Goal: Task Accomplishment & Management: Manage account settings

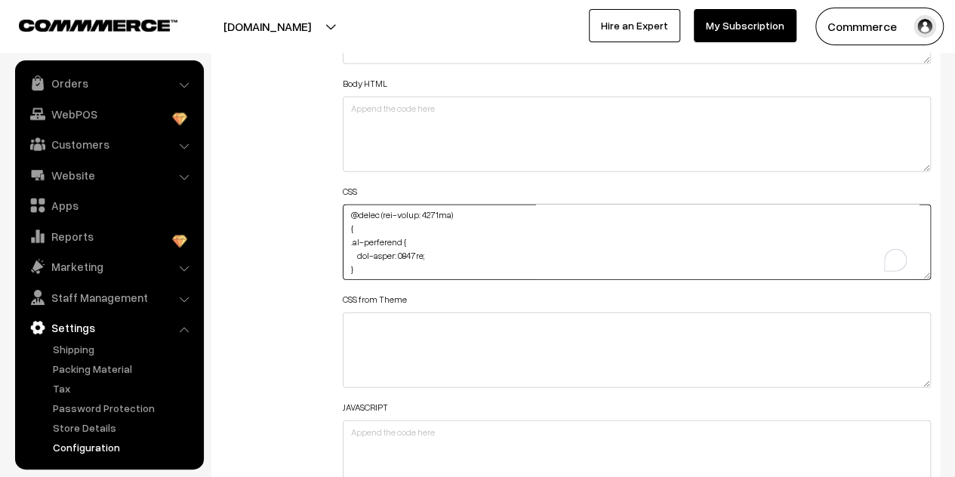
scroll to position [707, 0]
drag, startPoint x: 362, startPoint y: 265, endPoint x: 347, endPoint y: 212, distance: 54.9
click at [347, 212] on textarea "To enrich screen reader interactions, please activate Accessibility in Grammarl…" at bounding box center [637, 242] width 588 height 75
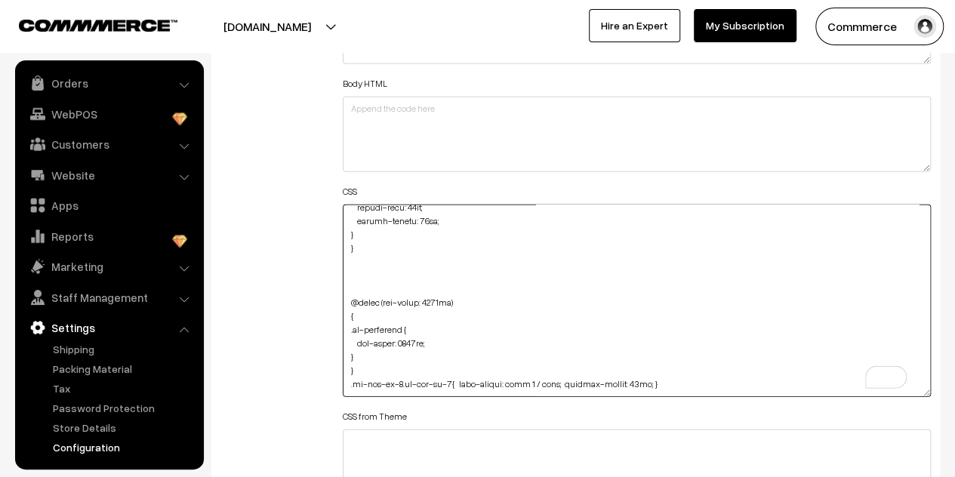
scroll to position [630, 0]
drag, startPoint x: 924, startPoint y: 274, endPoint x: 906, endPoint y: 394, distance: 121.3
click at [906, 394] on textarea "To enrich screen reader interactions, please activate Accessibility in Grammarl…" at bounding box center [637, 302] width 588 height 195
click at [589, 346] on textarea "To enrich screen reader interactions, please activate Accessibility in Grammarl…" at bounding box center [637, 302] width 588 height 195
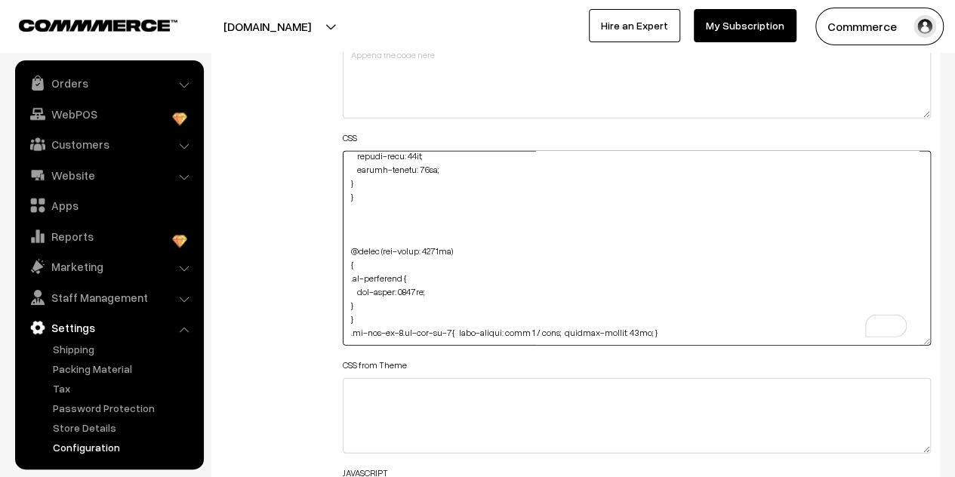
scroll to position [1811, 0]
